Goal: Check status: Check status

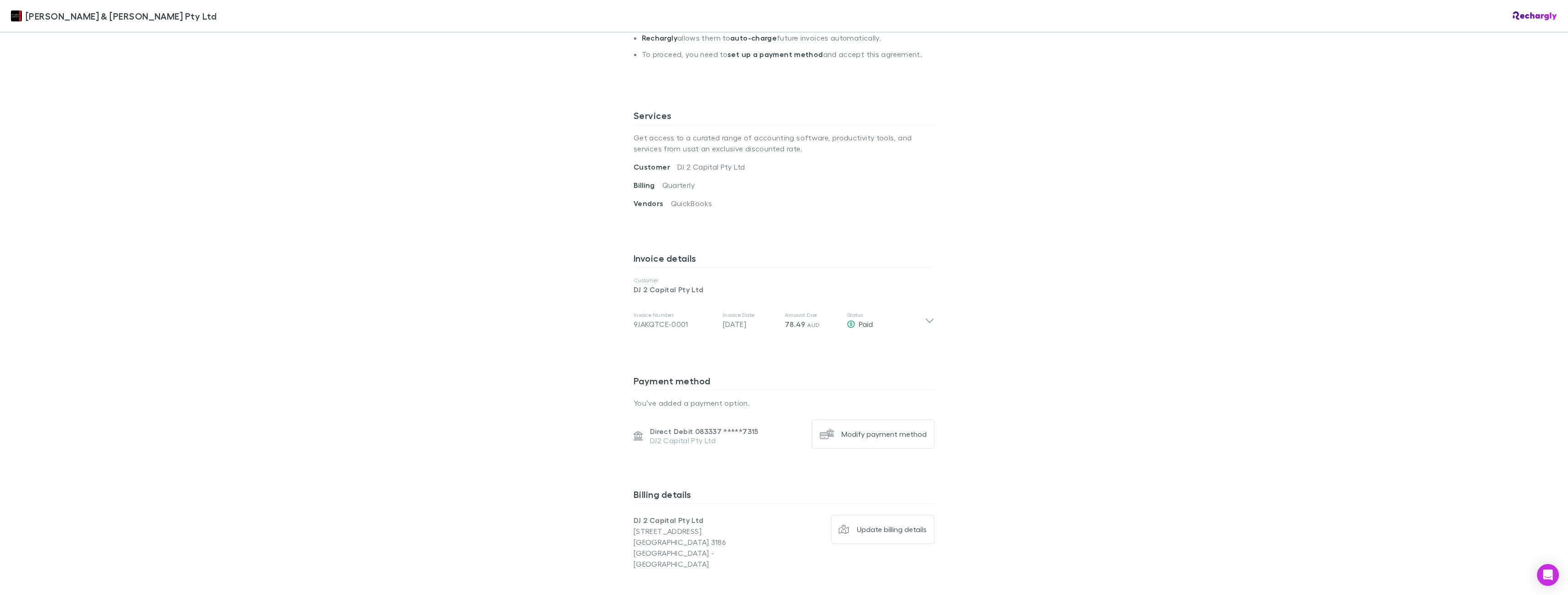
scroll to position [278, 0]
click at [925, 312] on icon at bounding box center [929, 318] width 9 height 11
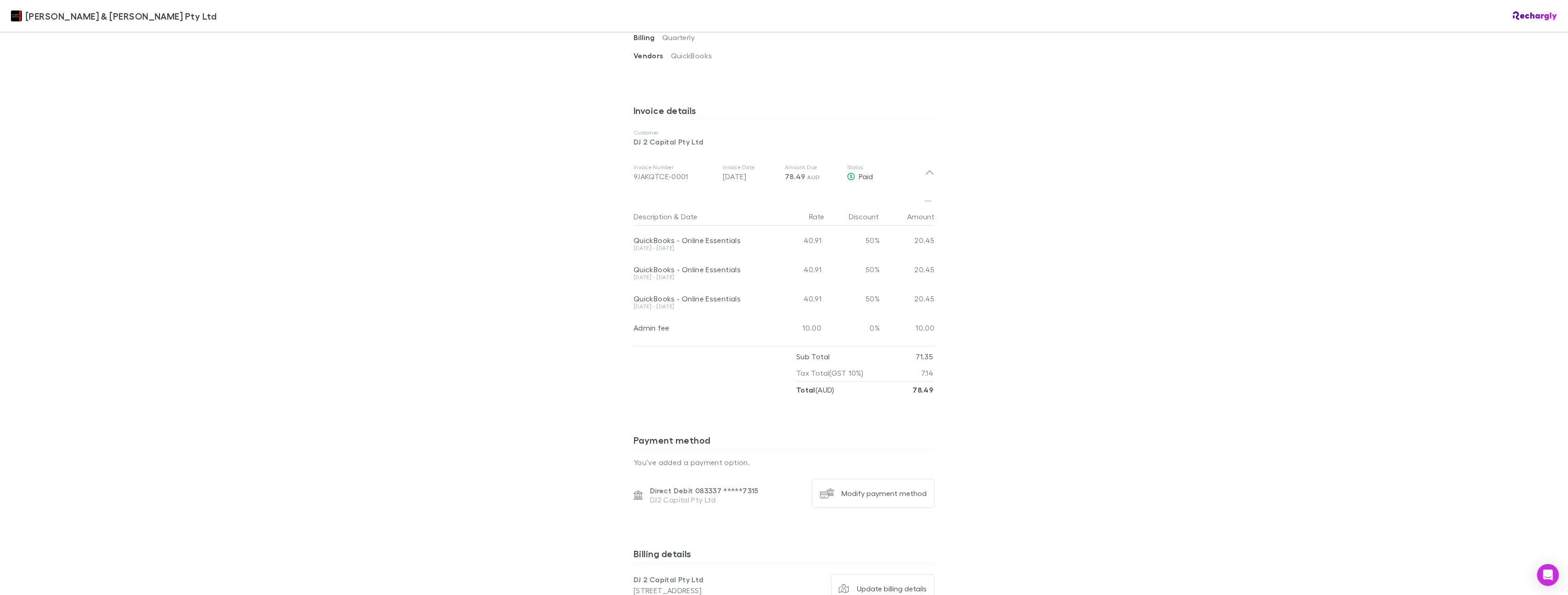
scroll to position [424, 0]
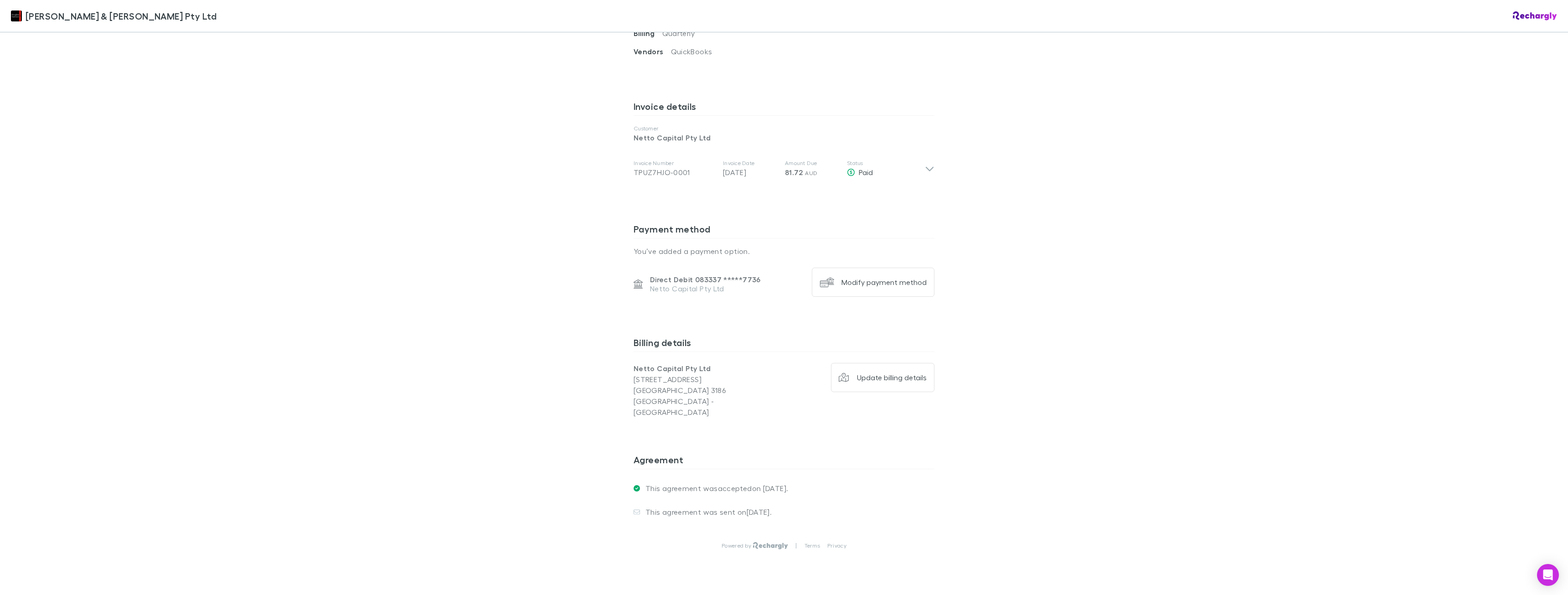
scroll to position [434, 0]
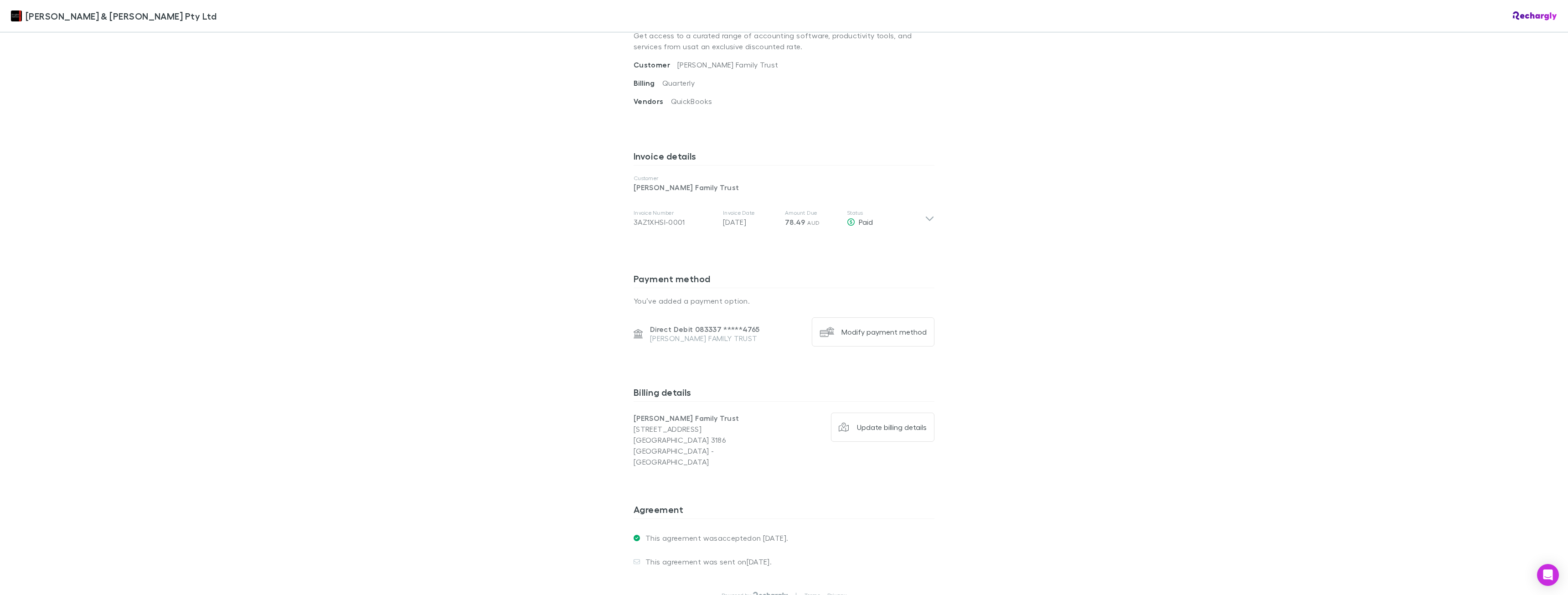
scroll to position [385, 0]
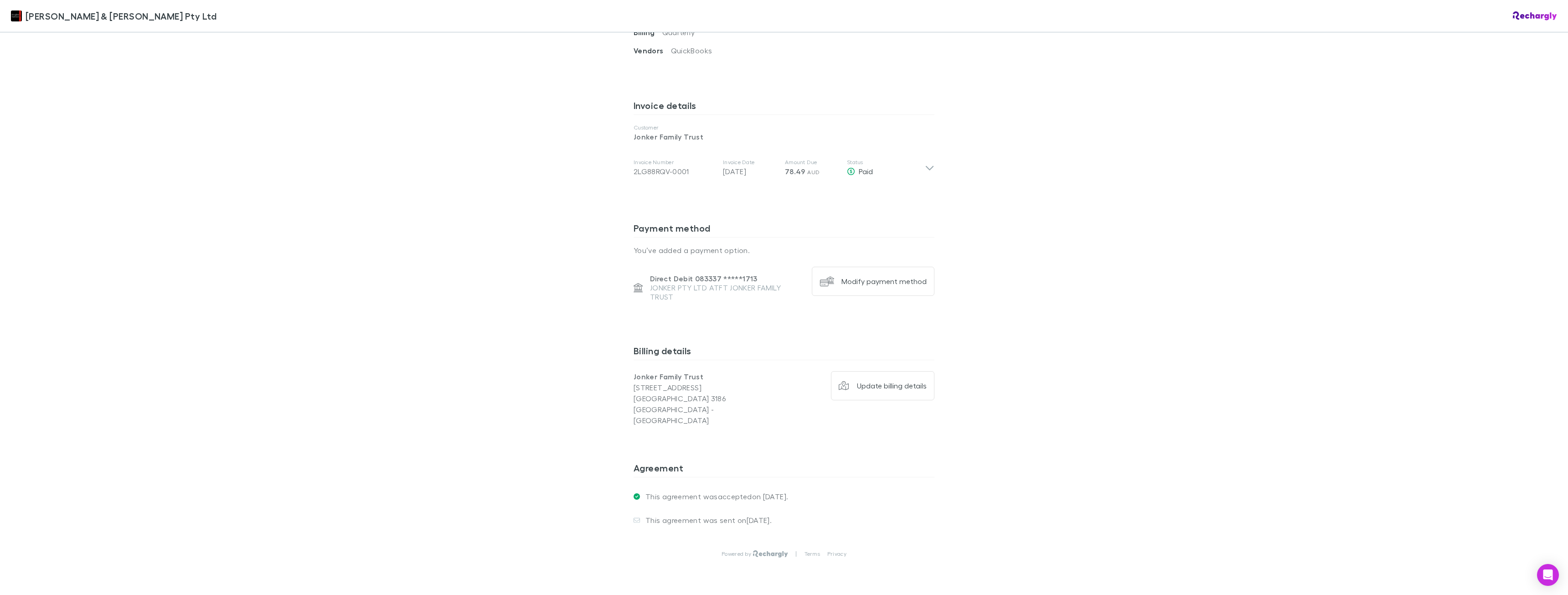
scroll to position [430, 0]
